Goal: Browse casually: Explore the website without a specific task or goal

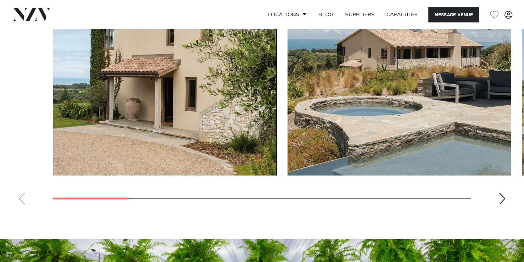
scroll to position [680, 0]
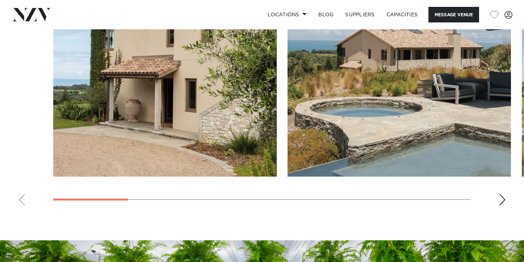
click at [501, 199] on div "Next slide" at bounding box center [502, 200] width 7 height 12
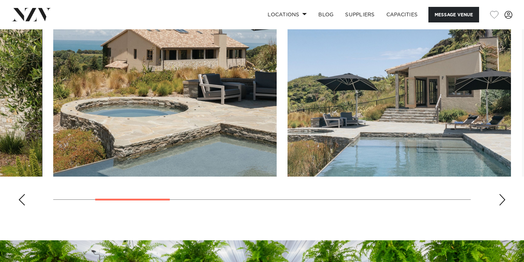
click at [501, 199] on div "Next slide" at bounding box center [502, 200] width 7 height 12
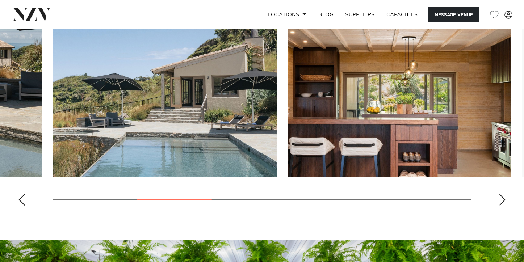
click at [501, 199] on div "Next slide" at bounding box center [502, 200] width 7 height 12
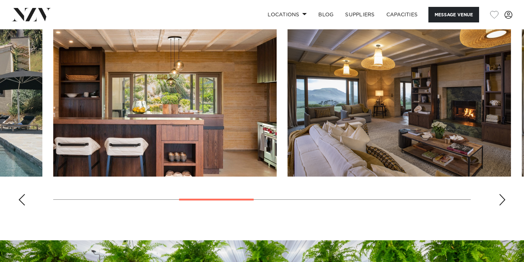
click at [501, 199] on div "Next slide" at bounding box center [502, 200] width 7 height 12
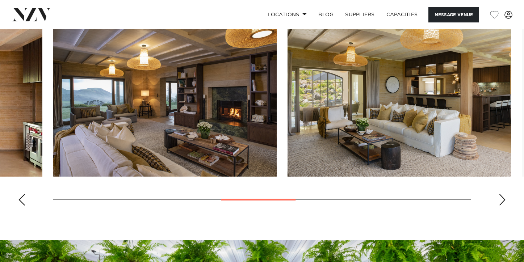
click at [501, 199] on div "Next slide" at bounding box center [502, 200] width 7 height 12
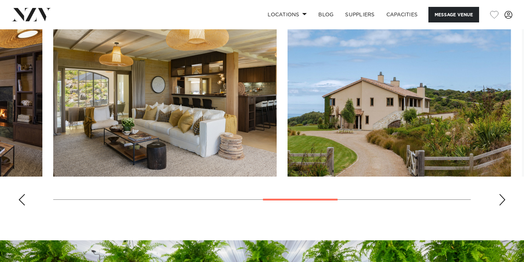
click at [501, 199] on div "Next slide" at bounding box center [502, 200] width 7 height 12
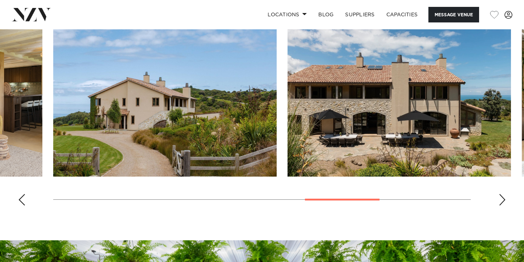
click at [500, 199] on div "Next slide" at bounding box center [502, 200] width 7 height 12
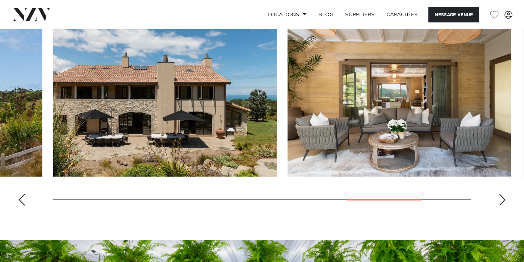
click at [500, 199] on div "Next slide" at bounding box center [502, 200] width 7 height 12
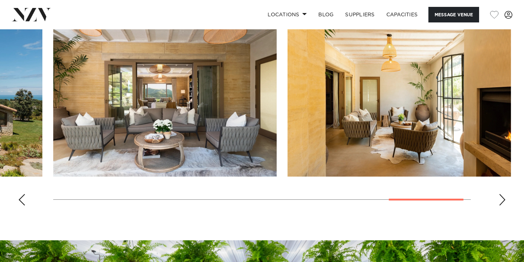
click at [500, 199] on div "Next slide" at bounding box center [502, 200] width 7 height 12
